Goal: Check status: Check status

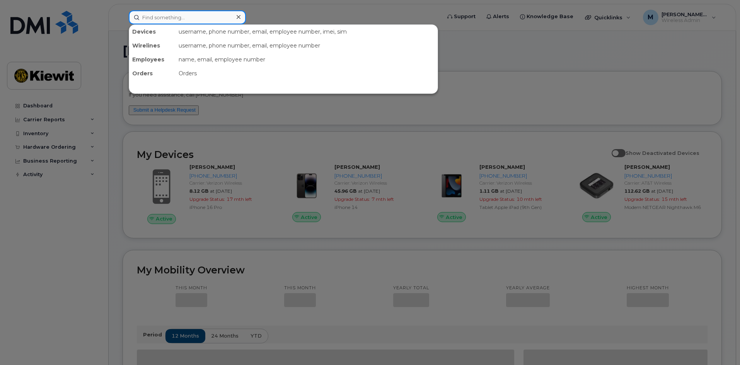
click at [182, 19] on input at bounding box center [187, 17] width 117 height 14
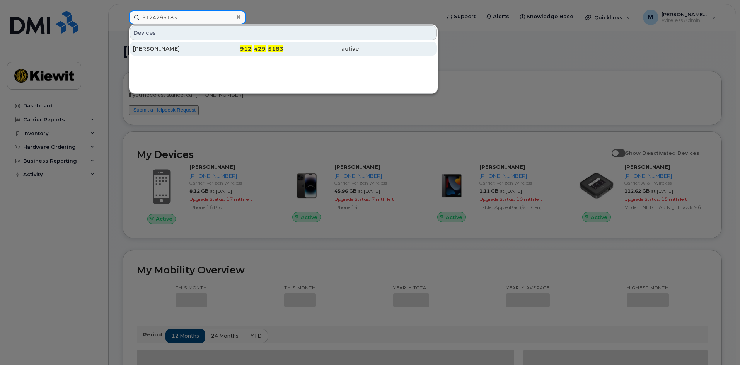
type input "9124295183"
click at [260, 49] on span "429" at bounding box center [260, 48] width 12 height 7
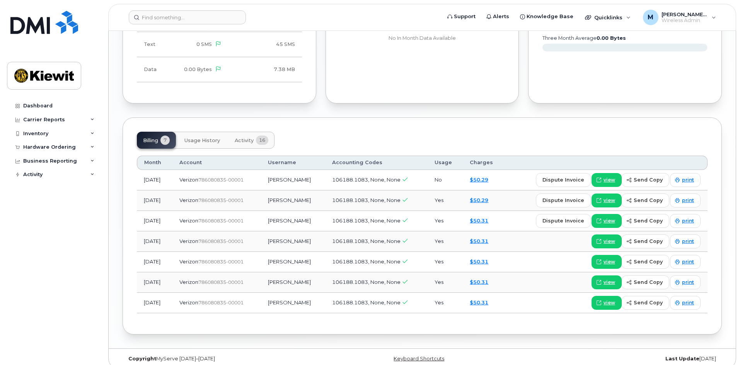
scroll to position [809, 0]
drag, startPoint x: 286, startPoint y: 172, endPoint x: 353, endPoint y: 174, distance: 67.7
click at [353, 174] on tr "[DATE] Verizon  786080835-00001 [PERSON_NAME] 106188.1083, None, None No $50.29…" at bounding box center [422, 179] width 570 height 20
click at [368, 176] on span "106188.1083, None, None" at bounding box center [366, 179] width 68 height 6
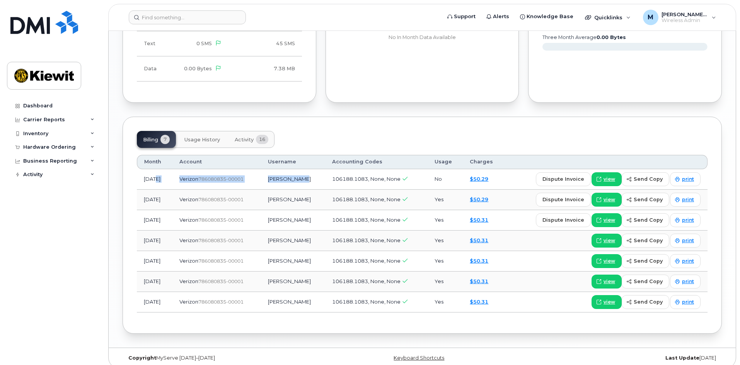
drag, startPoint x: 326, startPoint y: 172, endPoint x: 157, endPoint y: 174, distance: 169.7
click at [157, 174] on tr "[DATE] Verizon  786080835-00001 [PERSON_NAME] 106188.1083, None, None No $50.29…" at bounding box center [422, 179] width 570 height 20
click at [152, 176] on td "[DATE]" at bounding box center [155, 179] width 36 height 20
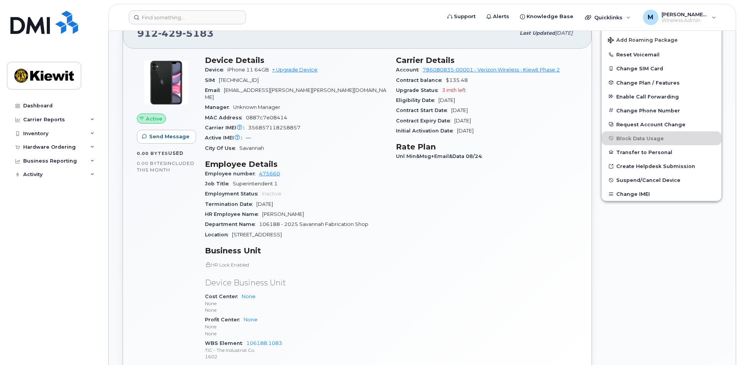
scroll to position [190, 0]
